Goal: Information Seeking & Learning: Learn about a topic

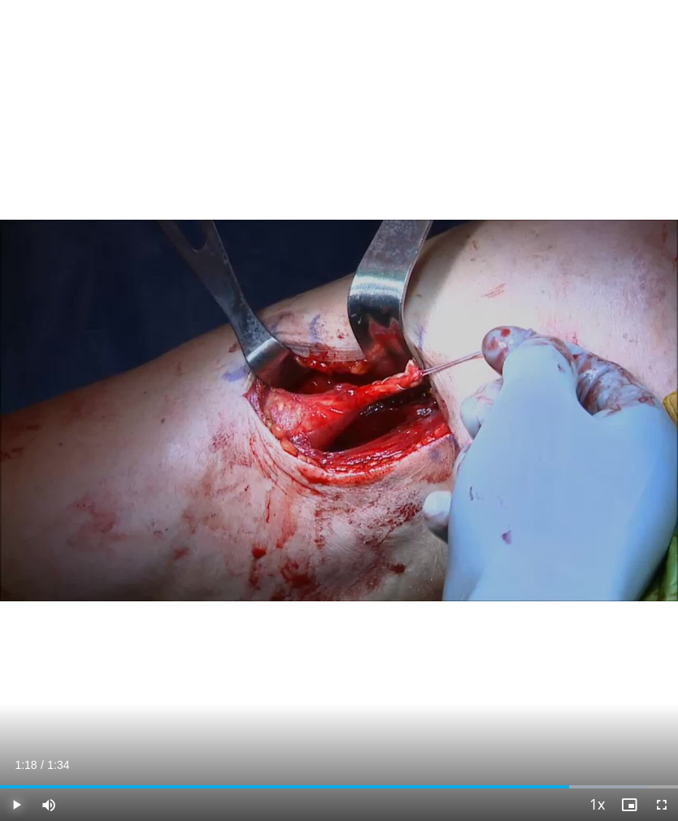
scroll to position [1137, 0]
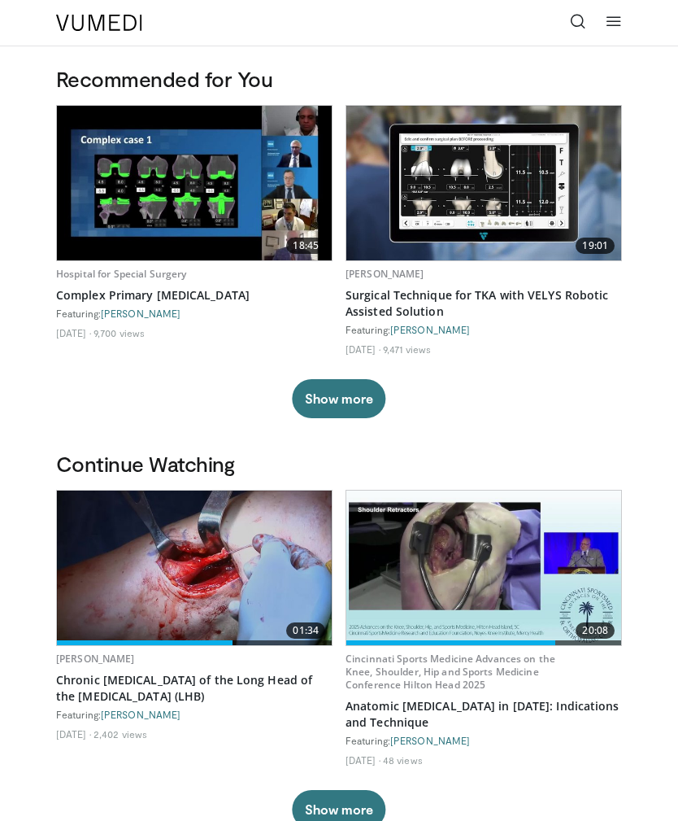
click at [576, 22] on icon at bounding box center [578, 21] width 16 height 16
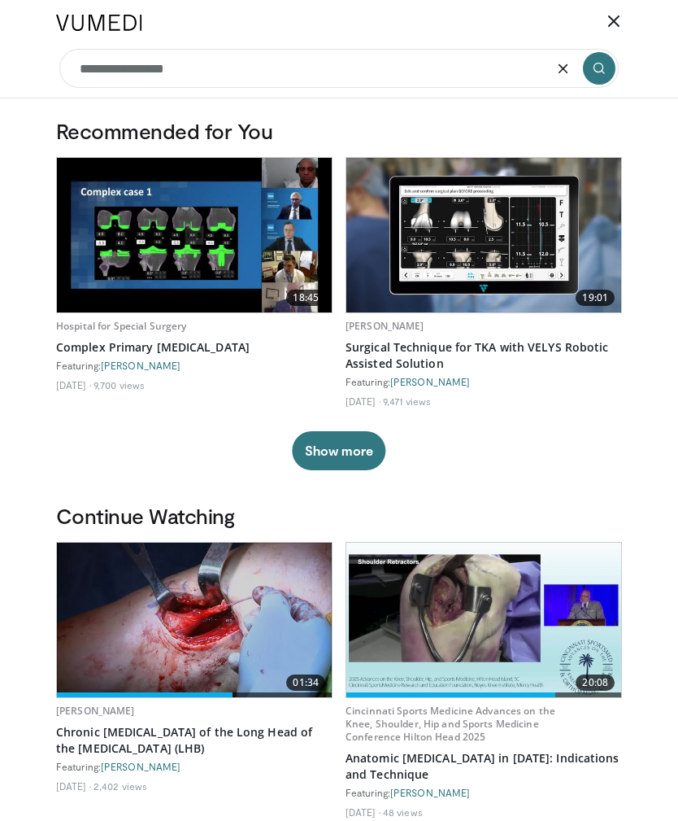
type input "**********"
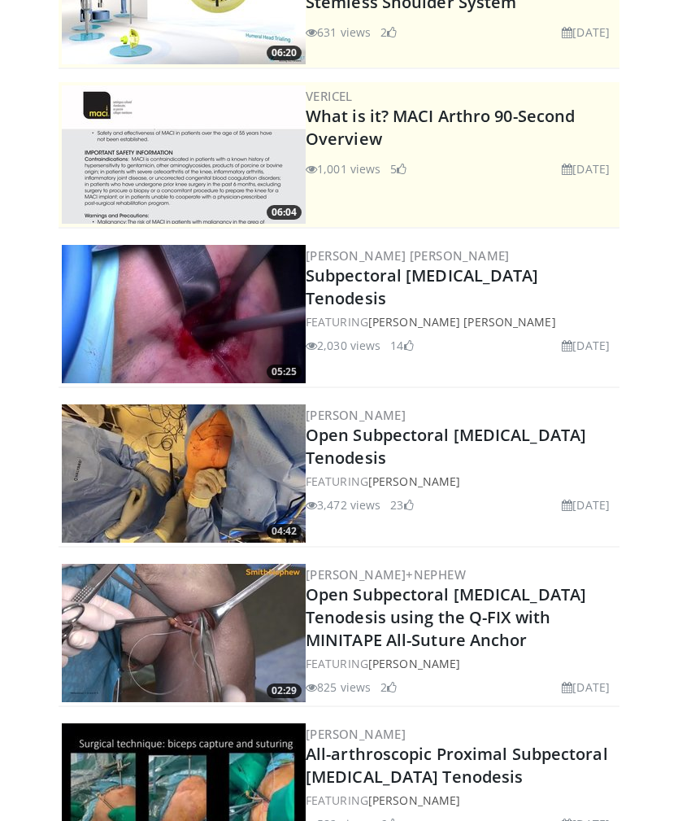
scroll to position [156, 0]
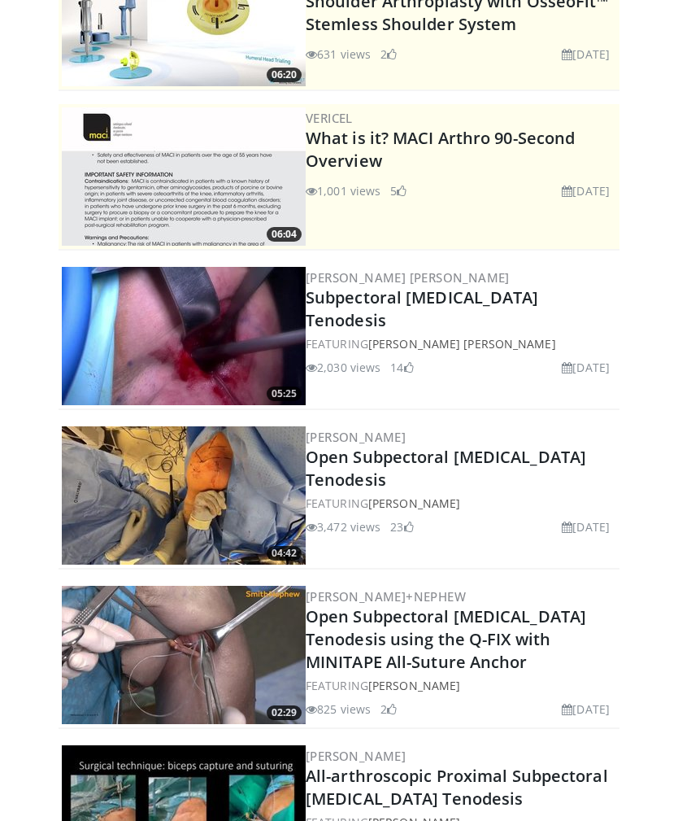
click at [465, 457] on link "Open Subpectoral [MEDICAL_DATA] Tenodesis" at bounding box center [446, 469] width 281 height 45
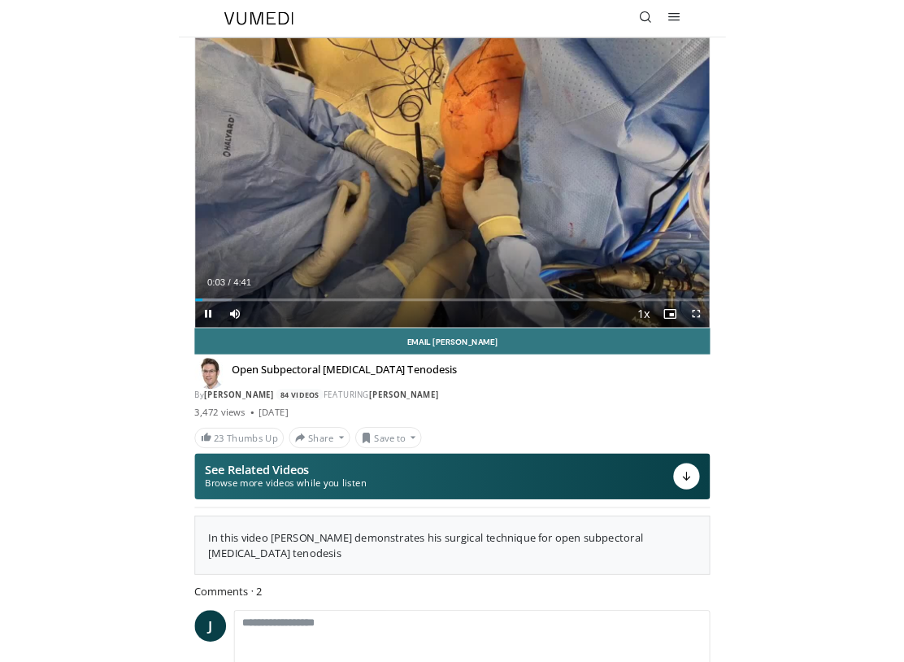
scroll to position [16, 0]
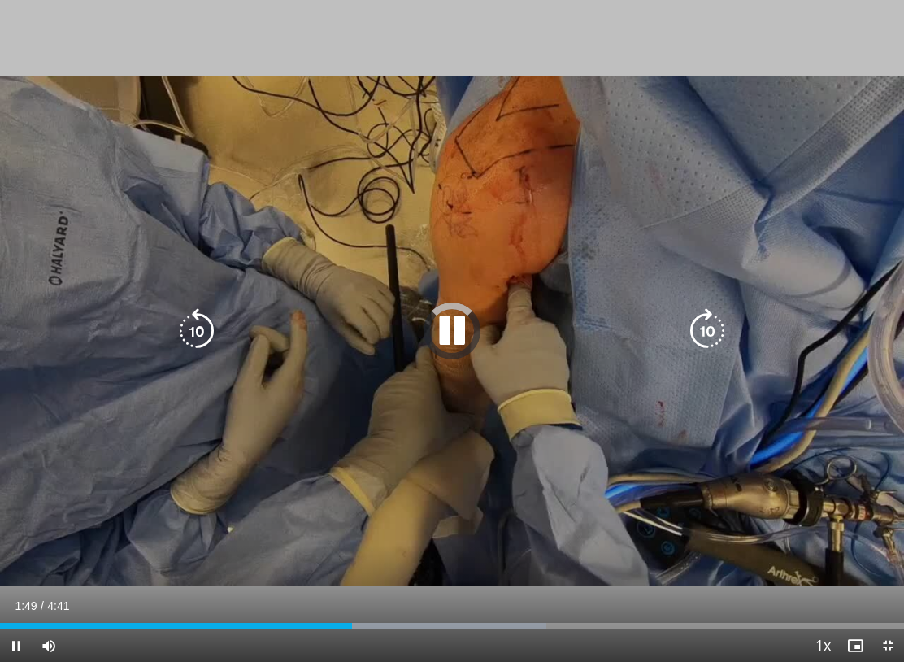
click at [321, 625] on div "Progress Bar" at bounding box center [176, 626] width 352 height 7
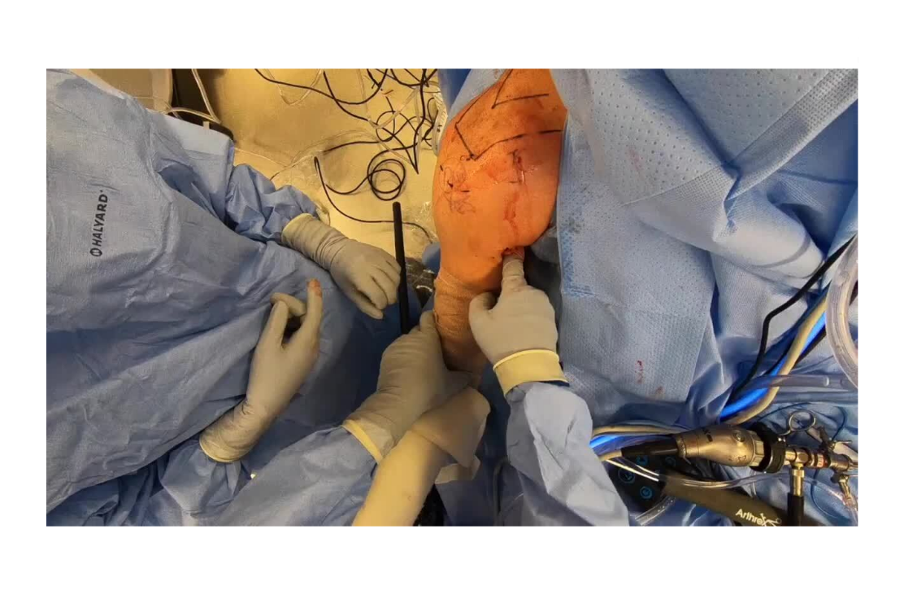
scroll to position [34, 0]
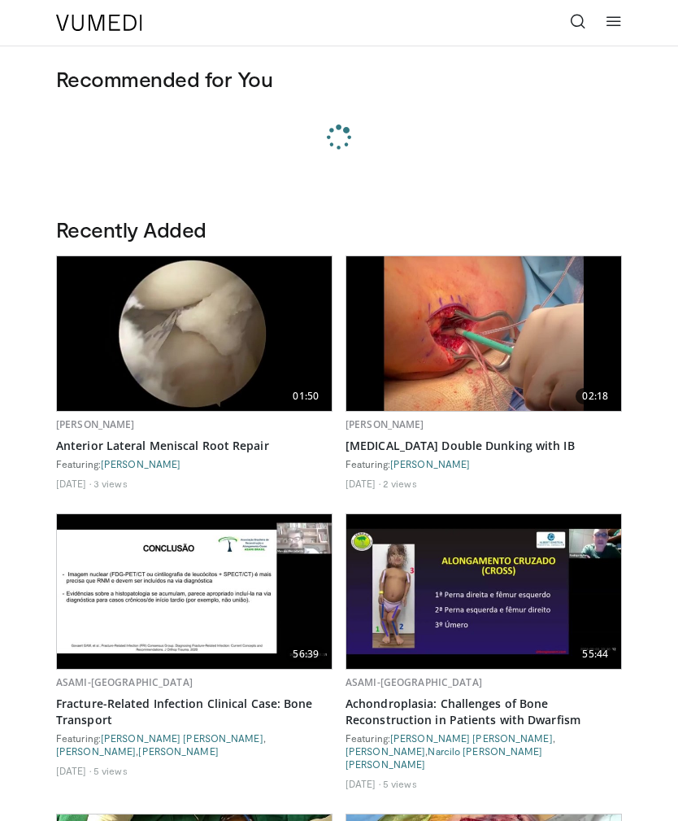
click at [574, 20] on icon at bounding box center [578, 21] width 16 height 16
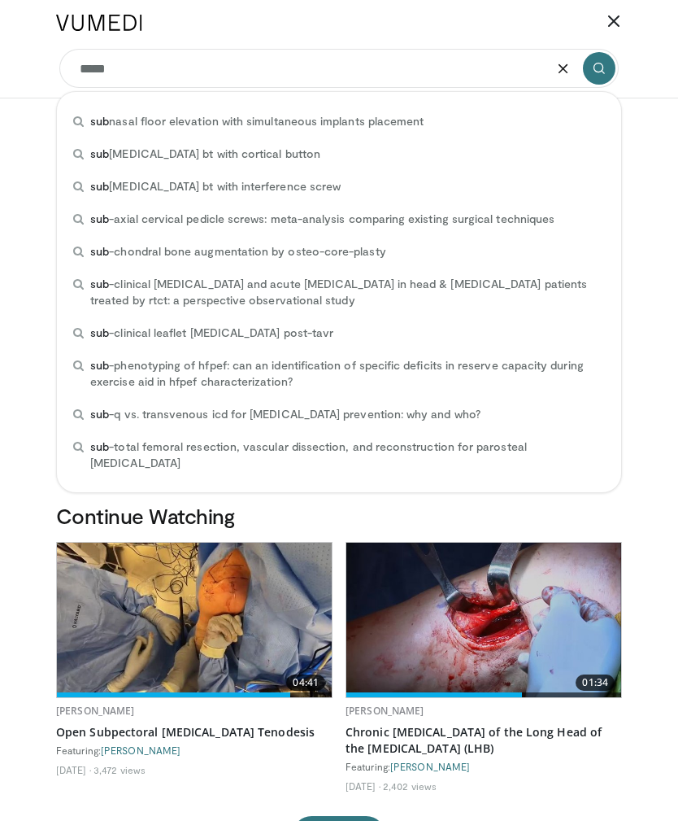
type input "******"
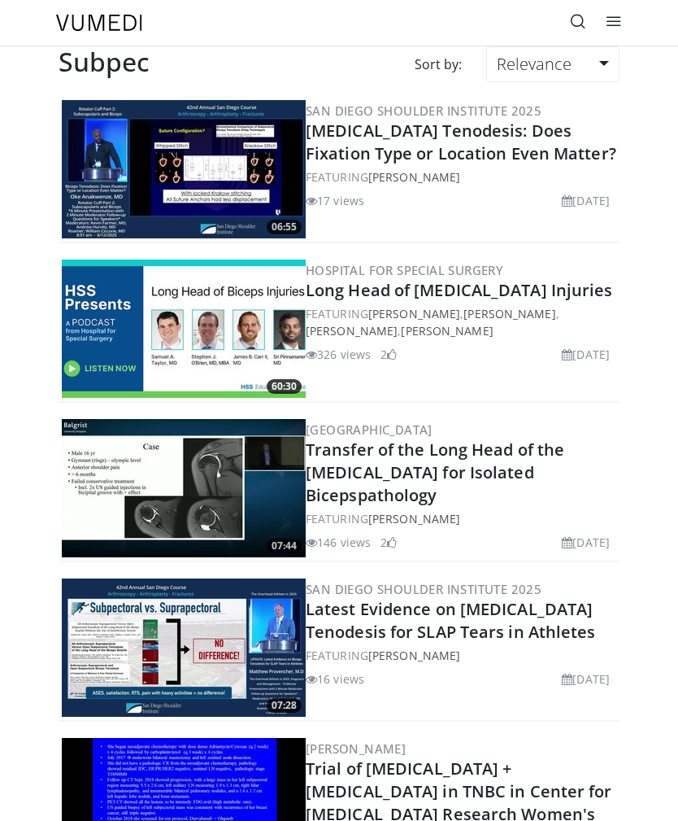
click at [577, 26] on icon at bounding box center [578, 21] width 16 height 16
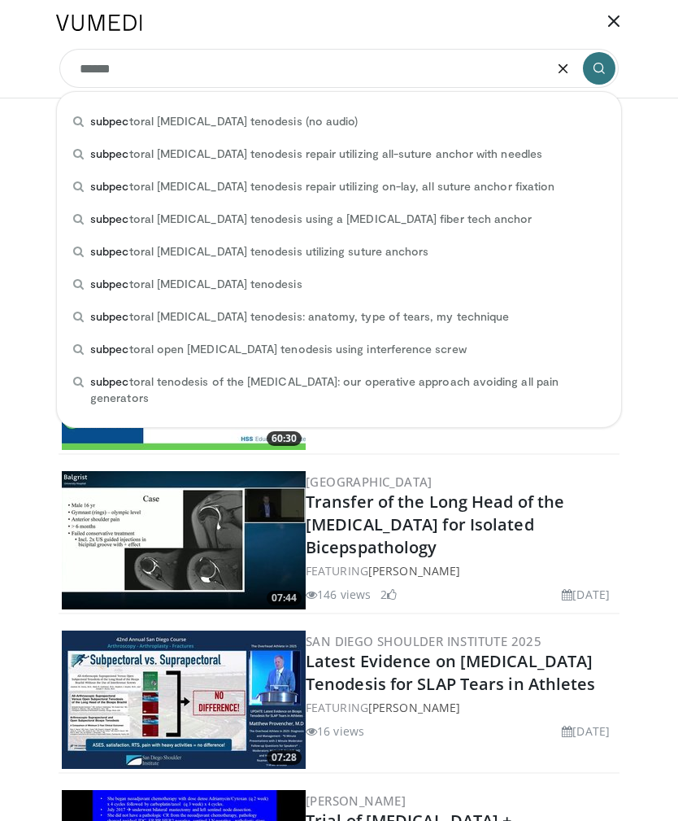
click at [327, 255] on span "subpec toral biceps tenodesis utilizing suture anchors" at bounding box center [259, 251] width 338 height 16
type input "**********"
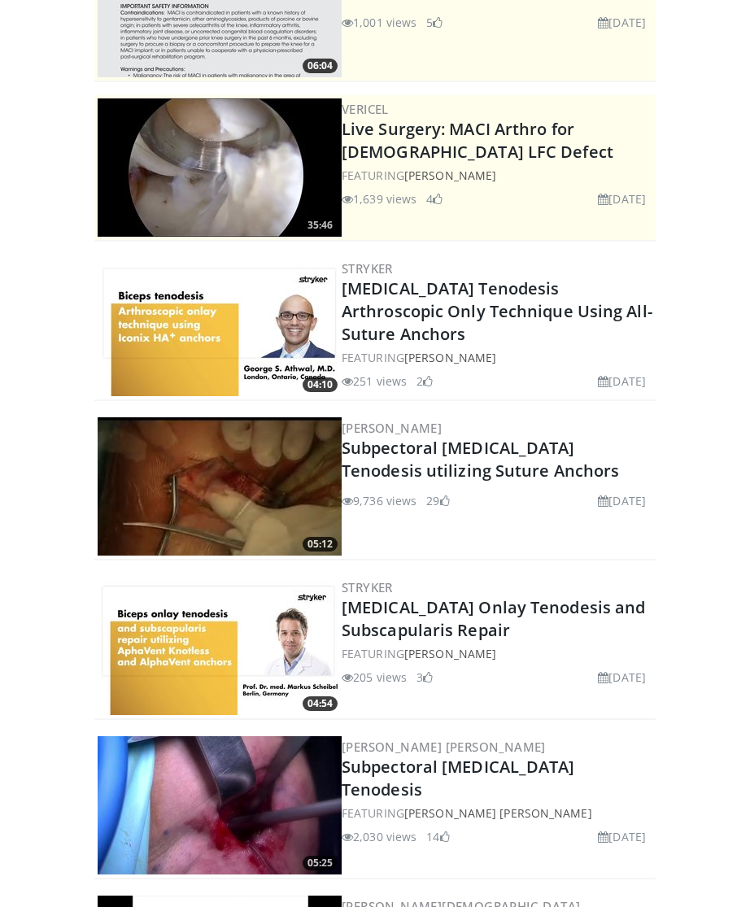
scroll to position [191, 0]
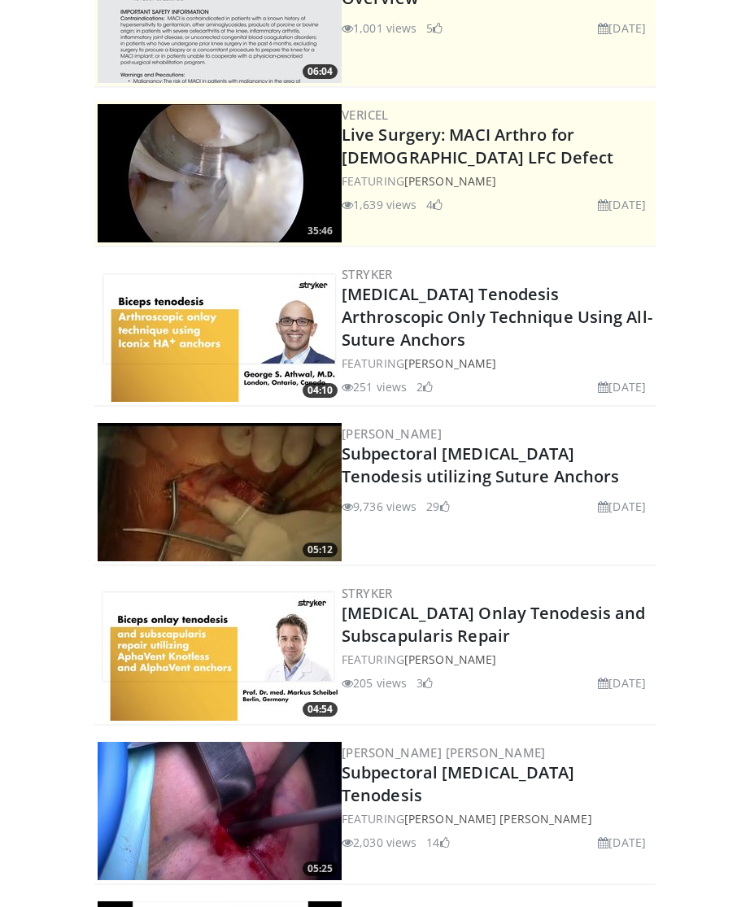
click at [503, 463] on link "Subpectoral [MEDICAL_DATA] Tenodesis utilizing Suture Anchors" at bounding box center [480, 464] width 277 height 45
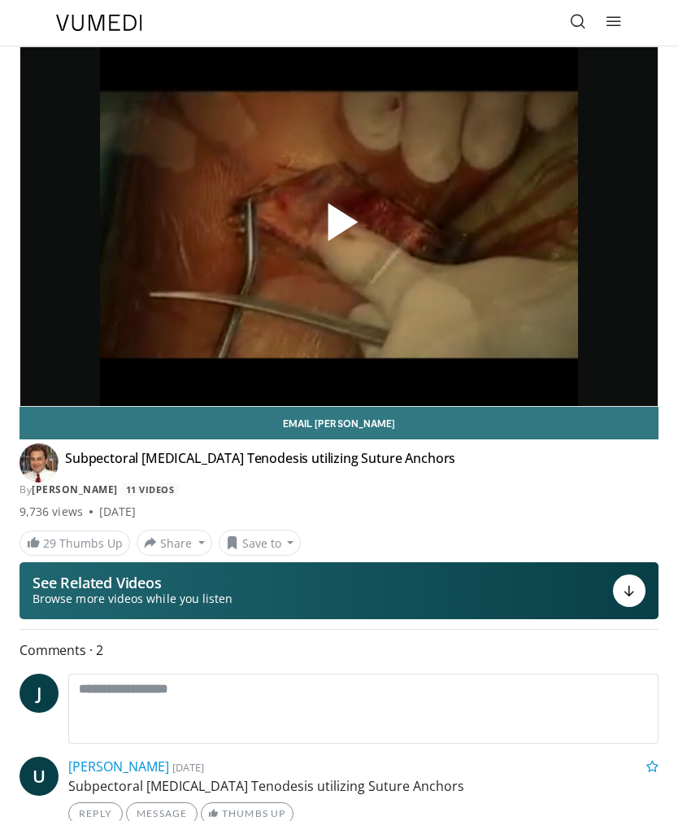
click at [339, 227] on span "Video Player" at bounding box center [339, 227] width 0 height 0
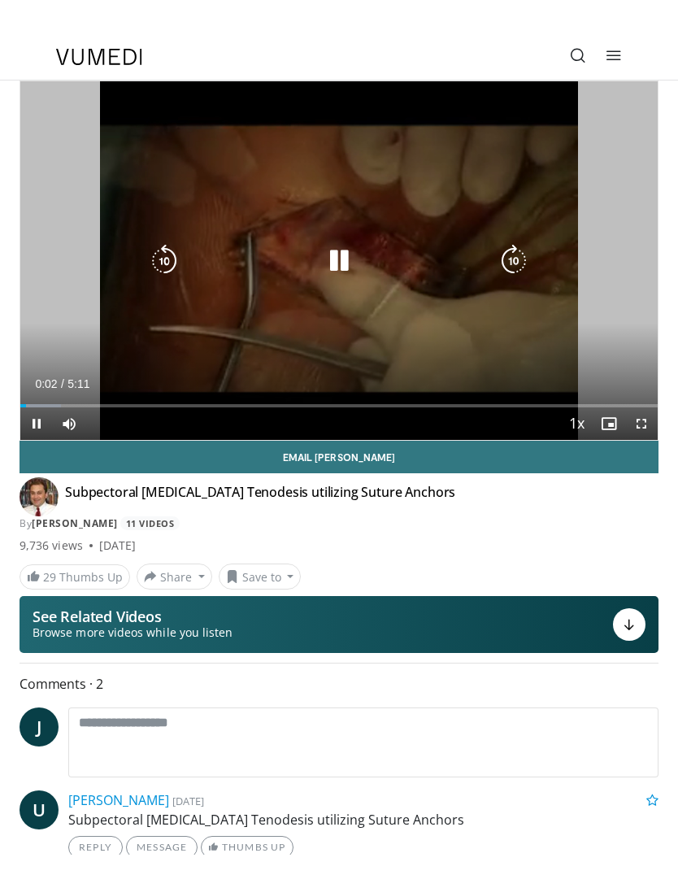
scroll to position [16, 0]
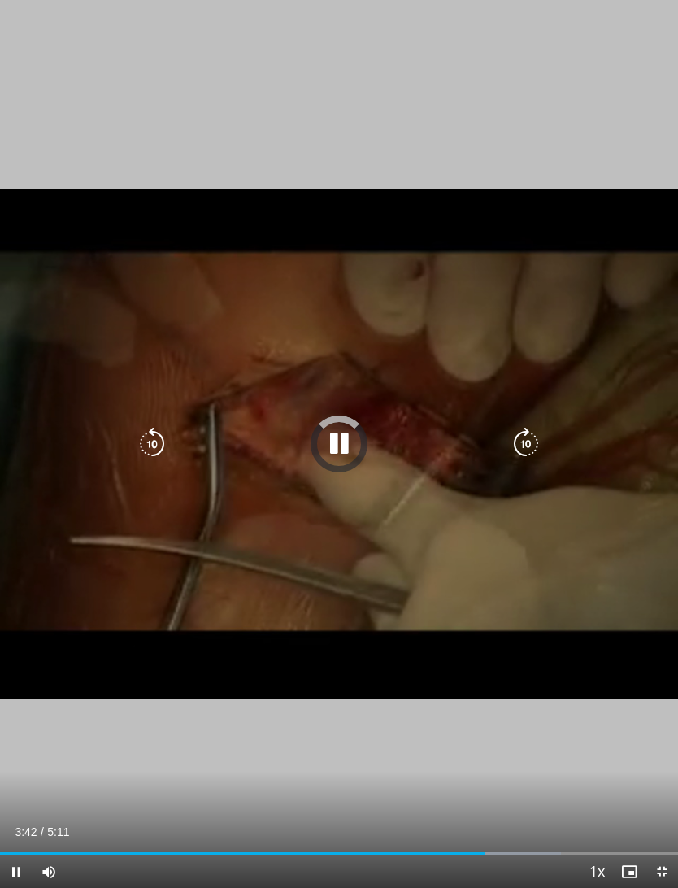
click at [438, 820] on div "Progress Bar" at bounding box center [243, 853] width 486 height 3
click at [517, 820] on div "Progress Bar" at bounding box center [516, 853] width 190 height 3
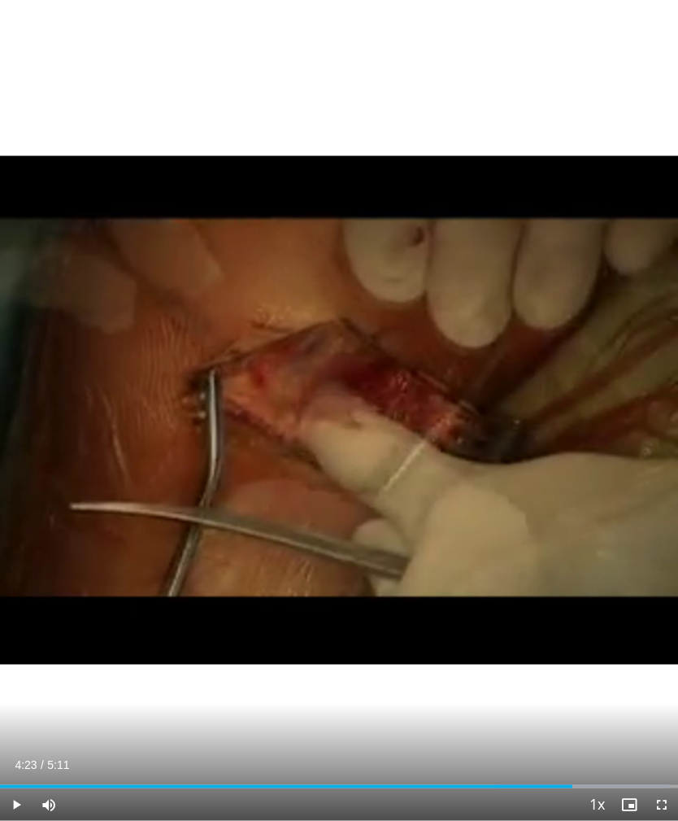
scroll to position [874, 0]
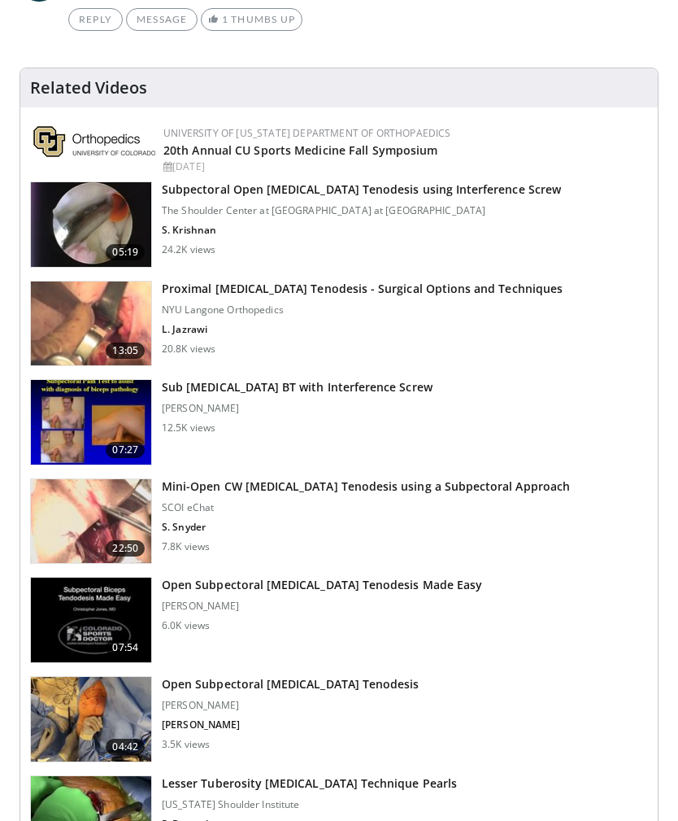
click at [311, 388] on h3 "Sub [MEDICAL_DATA] BT with Interference Screw" at bounding box center [297, 388] width 271 height 16
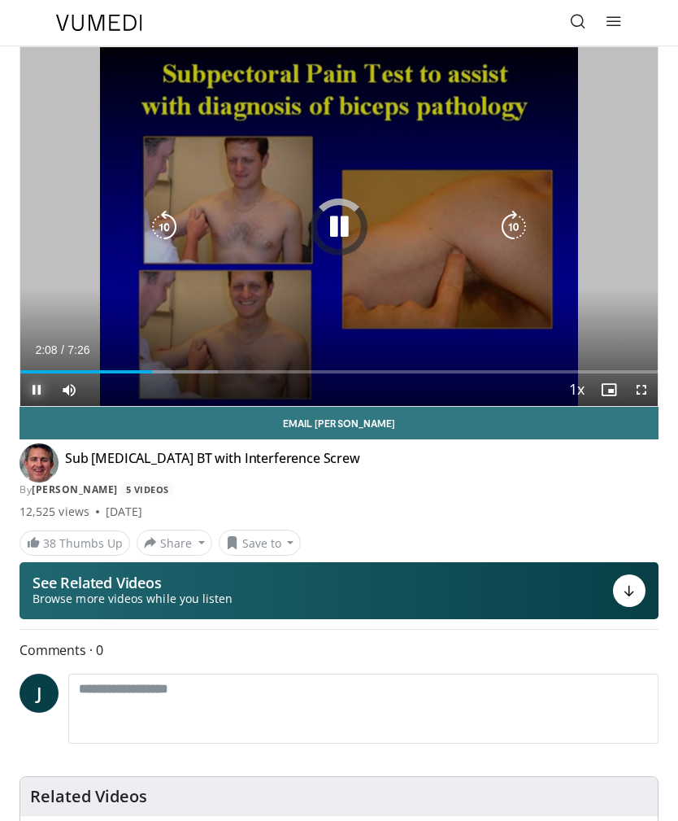
click at [205, 372] on div "Progress Bar" at bounding box center [143, 371] width 150 height 3
click at [277, 373] on div "Loaded : 33.60%" at bounding box center [339, 371] width 638 height 3
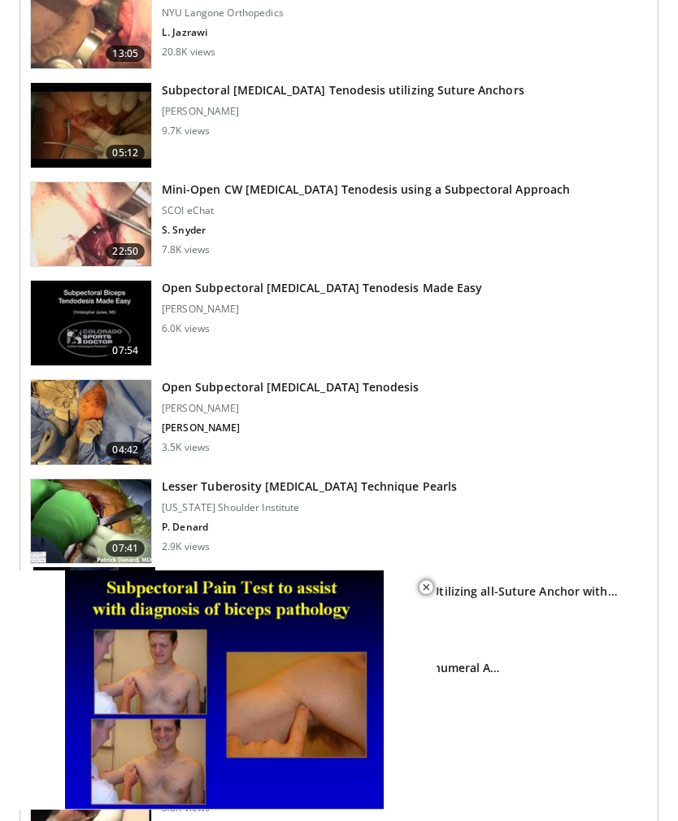
scroll to position [645, 0]
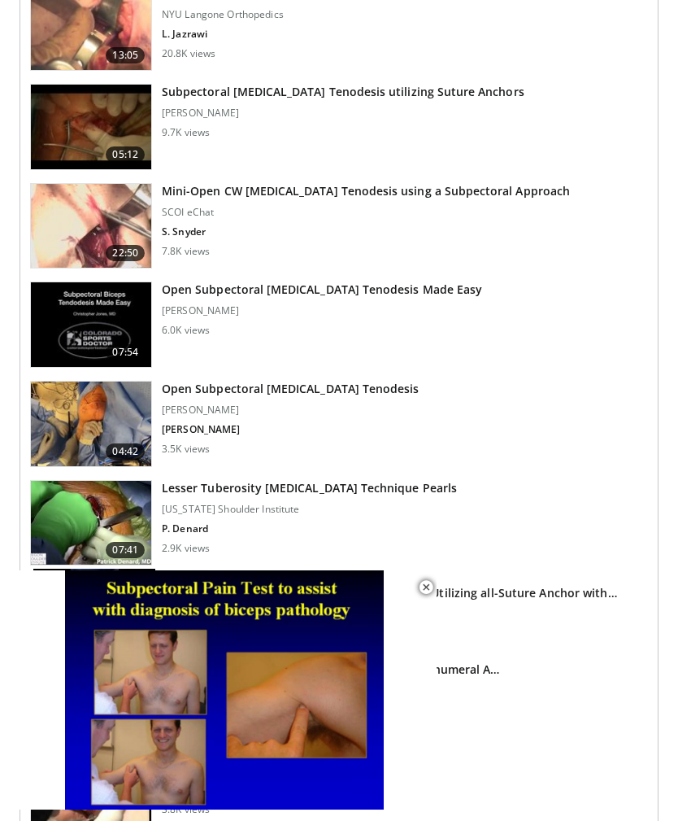
click at [370, 297] on h3 "Open Subpectoral [MEDICAL_DATA] Tenodesis Made Easy" at bounding box center [322, 289] width 320 height 16
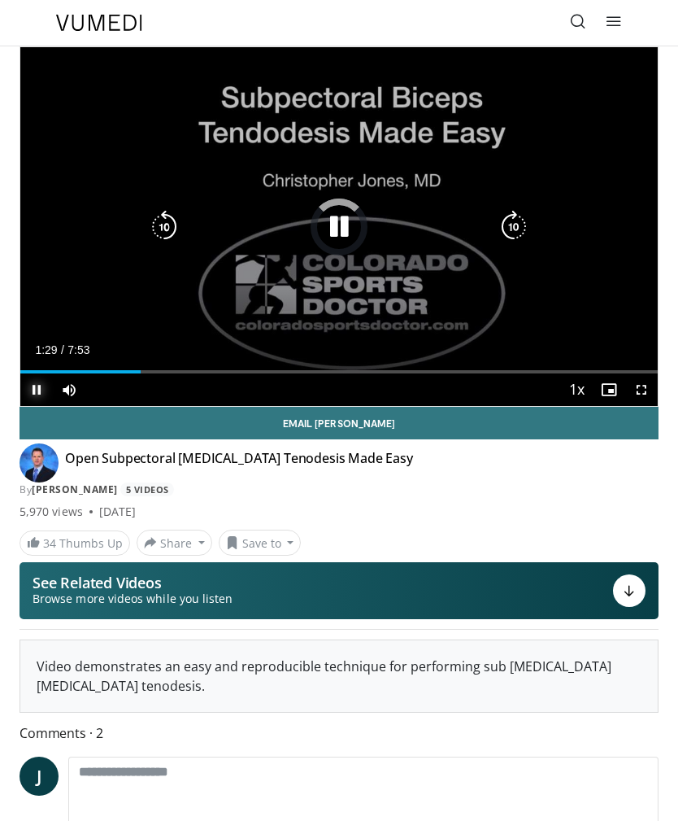
click at [143, 372] on div "Loaded : 13.09%" at bounding box center [339, 371] width 638 height 3
click at [120, 372] on div "Progress Bar" at bounding box center [81, 371] width 123 height 3
click at [110, 372] on div "Progress Bar" at bounding box center [70, 371] width 101 height 3
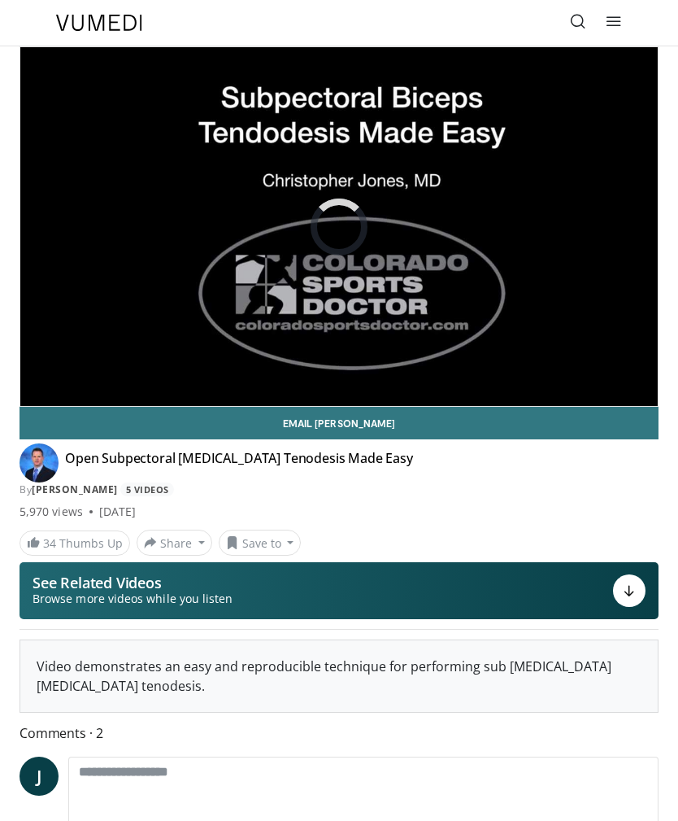
click at [287, 282] on div "10 seconds Tap to unmute" at bounding box center [339, 226] width 638 height 359
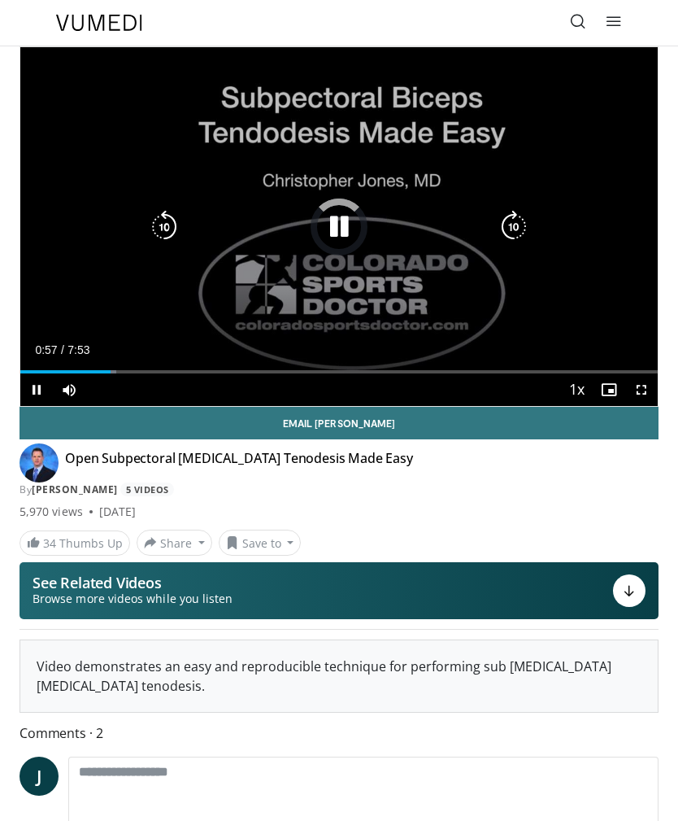
click at [99, 370] on div "Loaded : 15.03%" at bounding box center [68, 371] width 96 height 3
click at [100, 371] on div "Progress Bar" at bounding box center [94, 371] width 13 height 3
click at [105, 384] on div "Current Time 0:59 / Duration 7:53 Pause Skip Backward Skip Forward Unmute Loade…" at bounding box center [339, 389] width 638 height 33
click at [89, 373] on div "Progress Bar" at bounding box center [60, 371] width 80 height 3
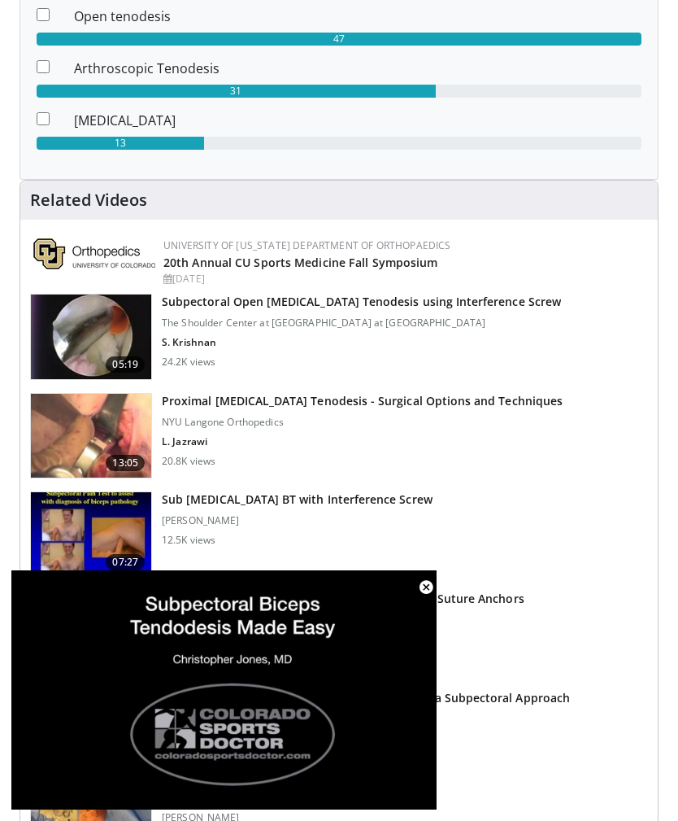
scroll to position [1109, 0]
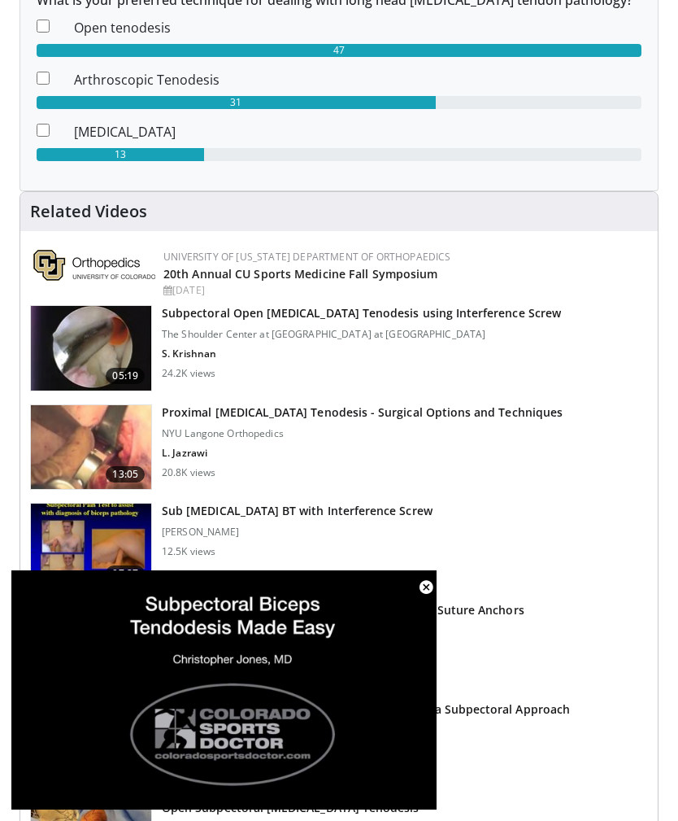
click at [433, 316] on h3 "Subpectoral Open [MEDICAL_DATA] Tenodesis using Interference Screw" at bounding box center [361, 313] width 399 height 16
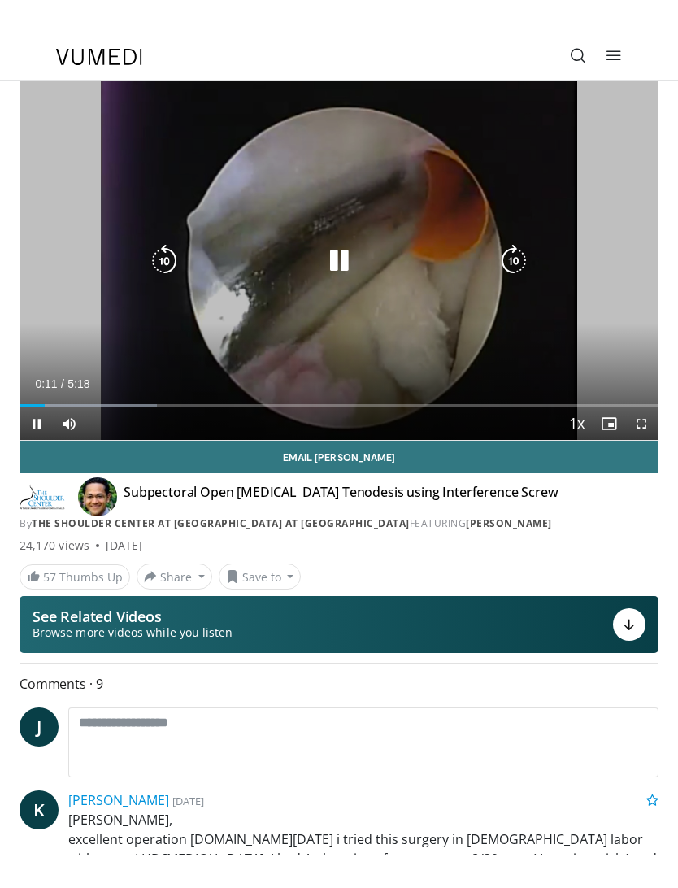
scroll to position [16, 0]
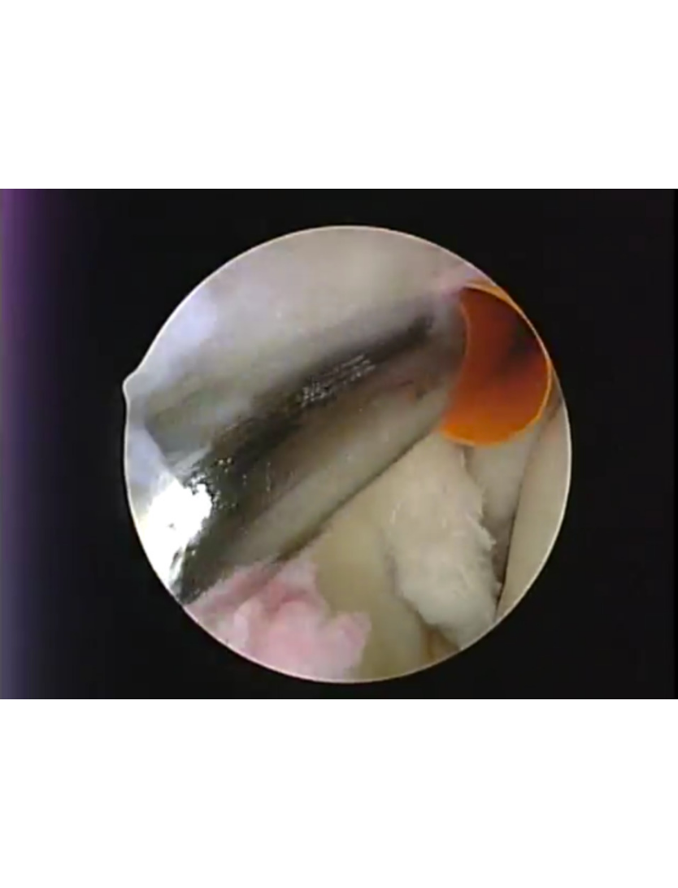
click at [425, 405] on div "10 seconds Tap to unmute" at bounding box center [339, 444] width 678 height 888
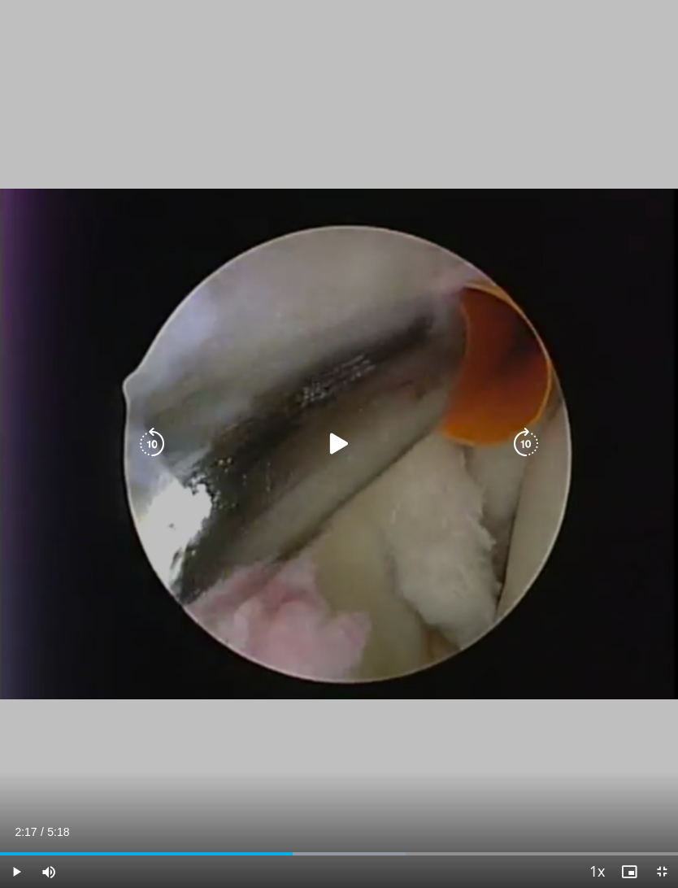
click at [293, 820] on div "Progress Bar" at bounding box center [146, 853] width 293 height 3
click at [330, 451] on icon "Video Player" at bounding box center [339, 444] width 33 height 33
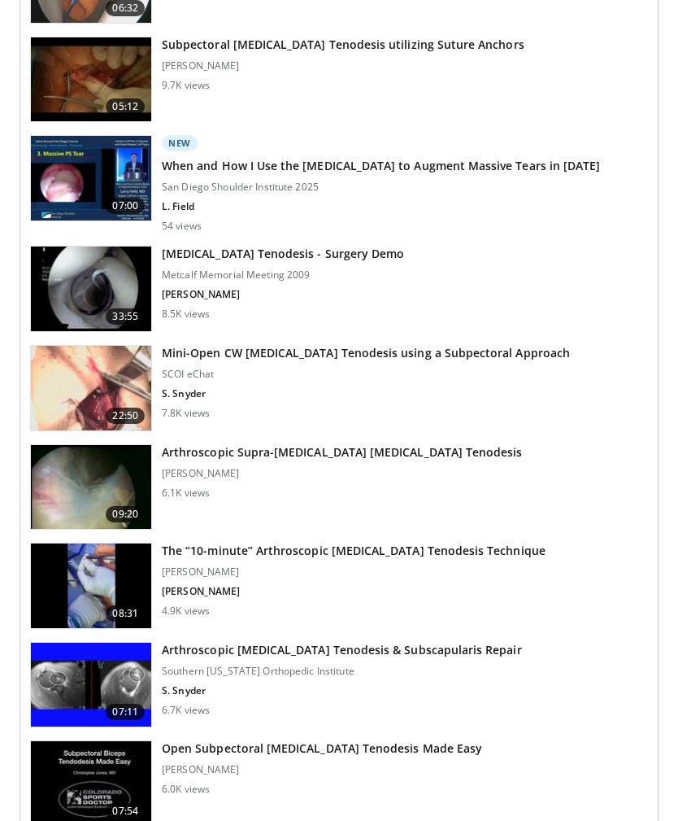
scroll to position [2307, 0]
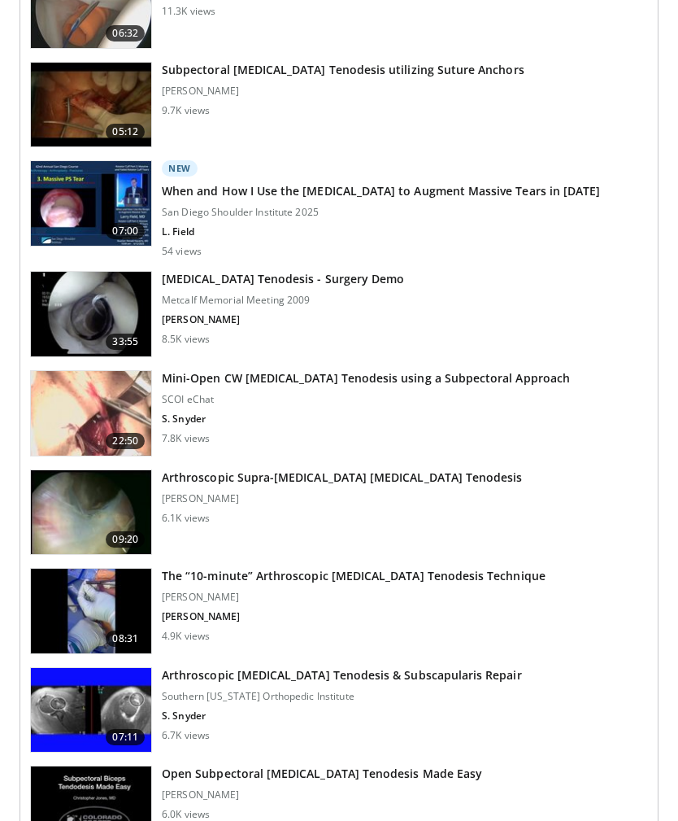
click at [415, 381] on h3 "Mini-Open CW [MEDICAL_DATA] Tenodesis using a Subpectoral Approach" at bounding box center [366, 378] width 408 height 16
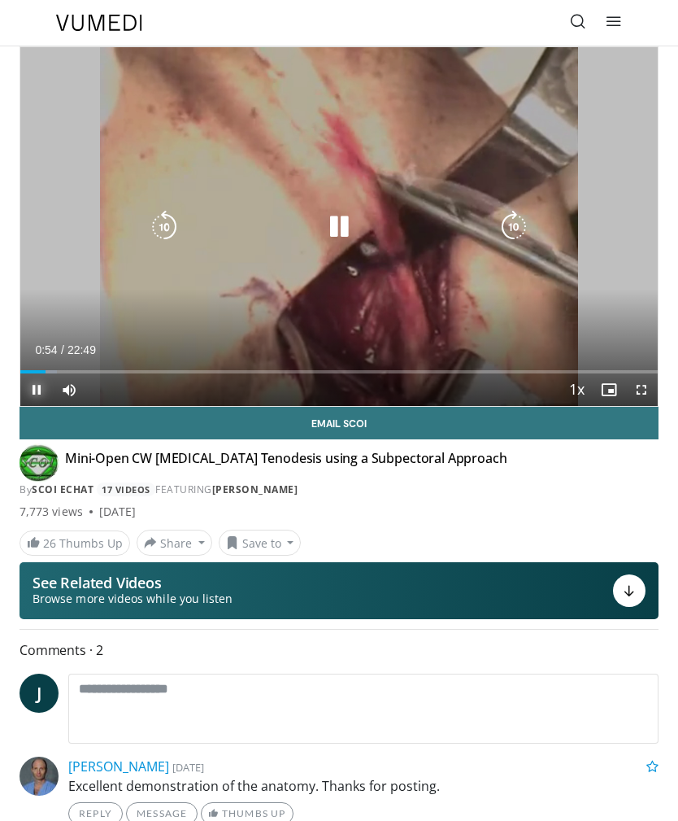
click at [46, 362] on div "Loaded : 5.77%" at bounding box center [339, 365] width 638 height 15
